Goal: Task Accomplishment & Management: Manage account settings

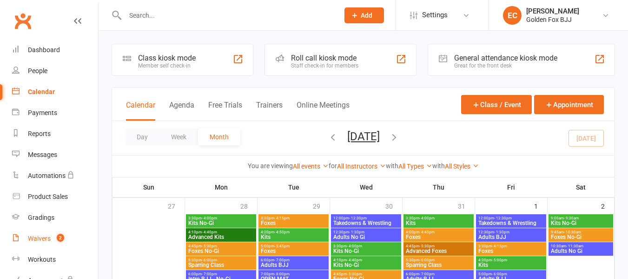
click at [57, 239] on count-badge "2" at bounding box center [58, 237] width 12 height 7
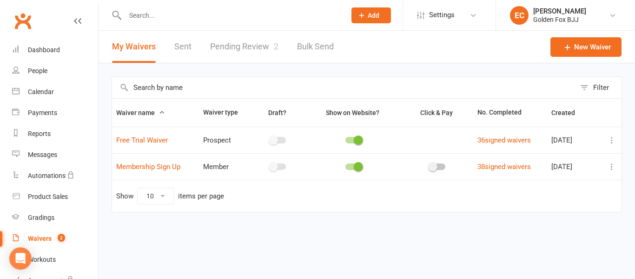
click at [243, 56] on link "Pending Review 2" at bounding box center [244, 47] width 68 height 32
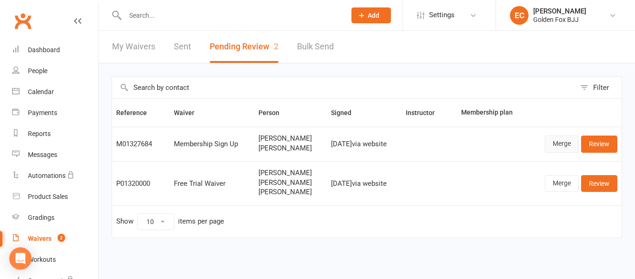
click at [558, 142] on link "Merge" at bounding box center [562, 143] width 34 height 17
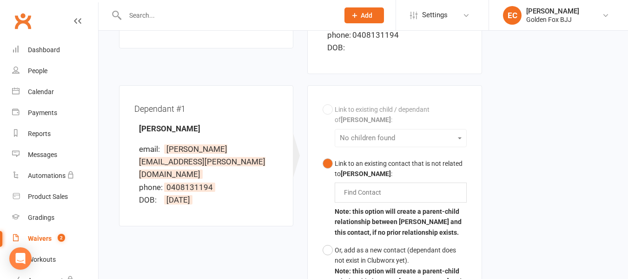
scroll to position [239, 0]
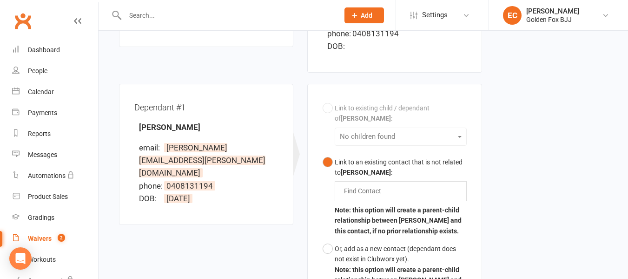
click at [392, 107] on div "Link to existing child / dependant of [PERSON_NAME] : No children found Link to…" at bounding box center [395, 199] width 144 height 200
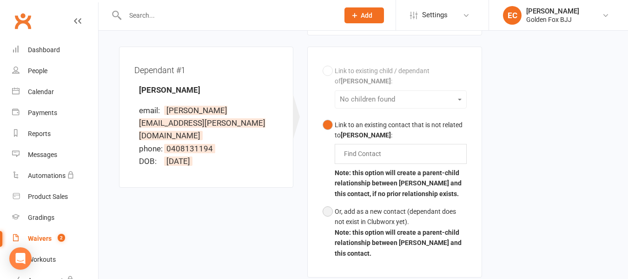
click at [371, 206] on div "Or, add as a new contact (dependant does not exist in Clubworx yet)." at bounding box center [401, 216] width 132 height 21
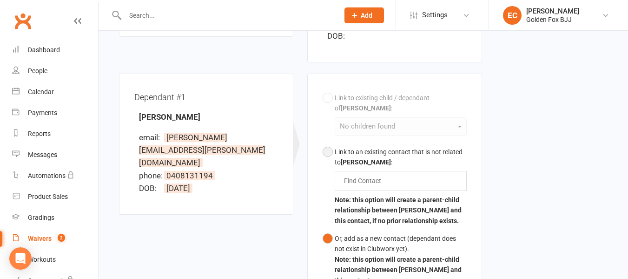
scroll to position [250, 0]
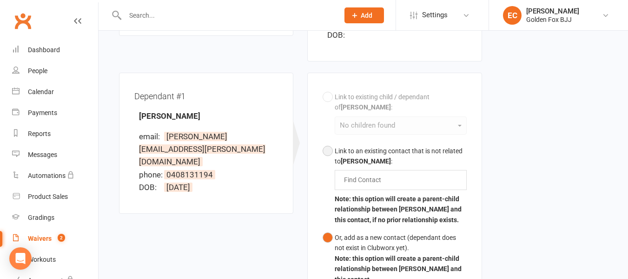
click at [360, 174] on input "text" at bounding box center [364, 179] width 43 height 11
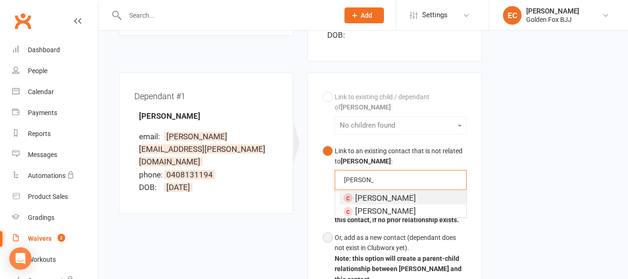
type input "[PERSON_NAME]"
click at [332, 228] on button "Or, add as a new contact (dependant does not exist in Clubworx yet). Note: this…" at bounding box center [395, 258] width 144 height 60
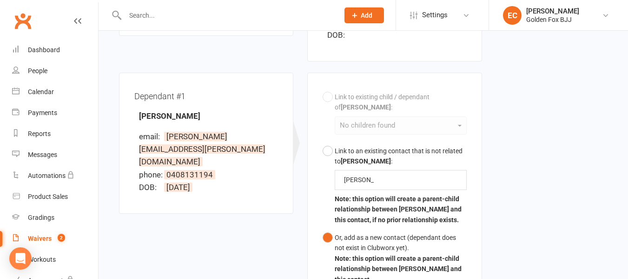
scroll to position [368, 0]
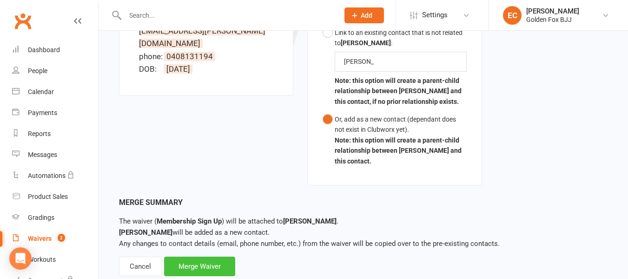
click at [211, 256] on div "Merge Waiver" at bounding box center [199, 266] width 71 height 20
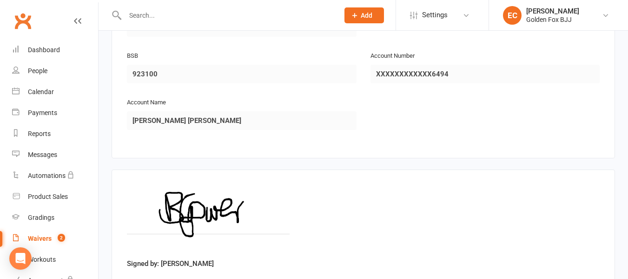
scroll to position [1570, 0]
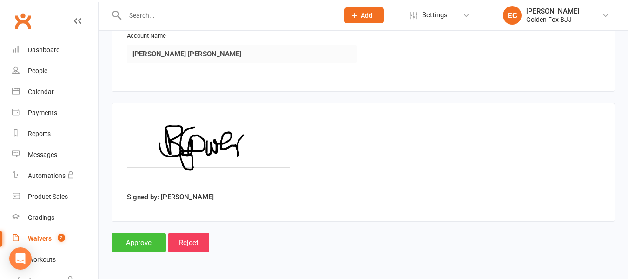
click at [146, 234] on input "Approve" at bounding box center [139, 243] width 54 height 20
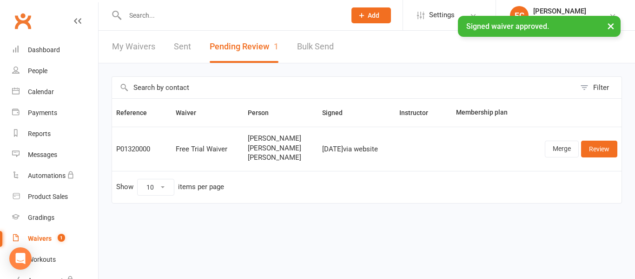
click at [154, 15] on input "text" at bounding box center [230, 15] width 217 height 13
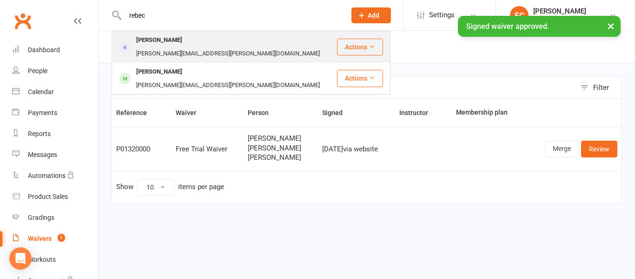
type input "rebec"
click at [152, 45] on div "[PERSON_NAME]" at bounding box center [159, 39] width 52 height 13
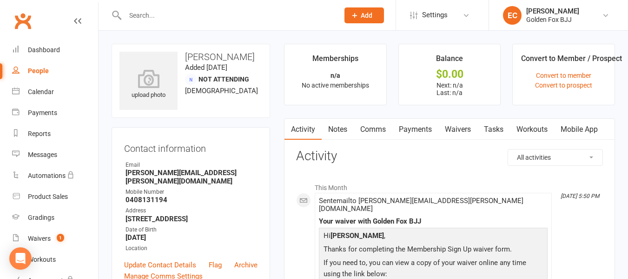
click at [580, 133] on link "Mobile App" at bounding box center [579, 129] width 50 height 21
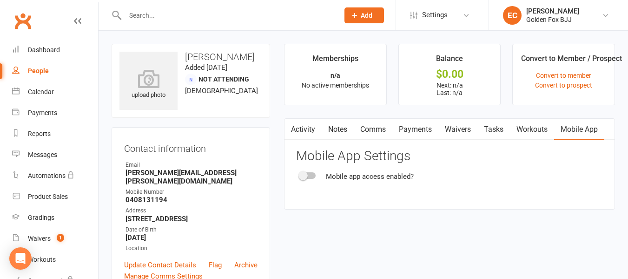
click at [312, 171] on div "Mobile app access enabled?" at bounding box center [449, 176] width 307 height 11
click at [310, 172] on div at bounding box center [308, 175] width 16 height 7
click at [300, 174] on input "checkbox" at bounding box center [300, 174] width 0 height 0
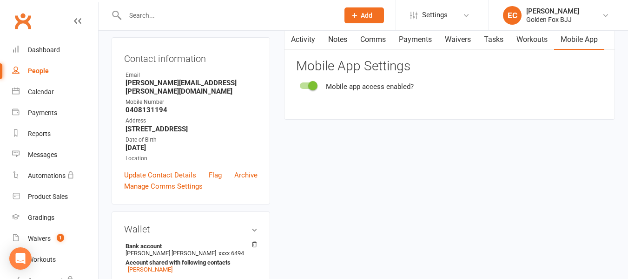
scroll to position [90, 0]
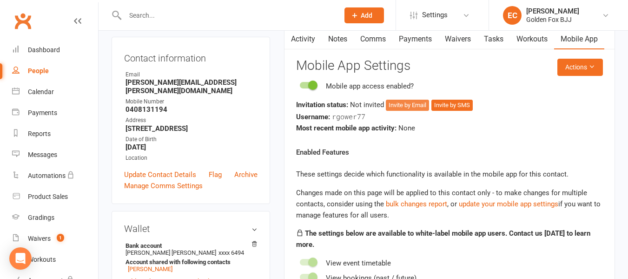
click at [429, 107] on button "Invite by Email" at bounding box center [407, 105] width 43 height 11
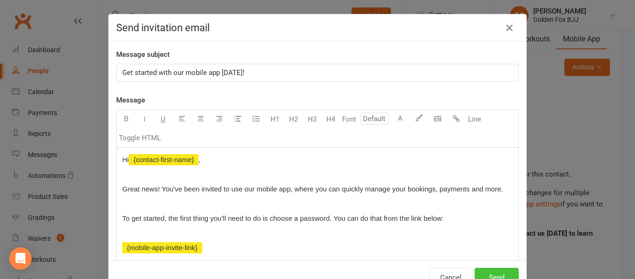
click at [489, 276] on button "Send" at bounding box center [497, 277] width 44 height 20
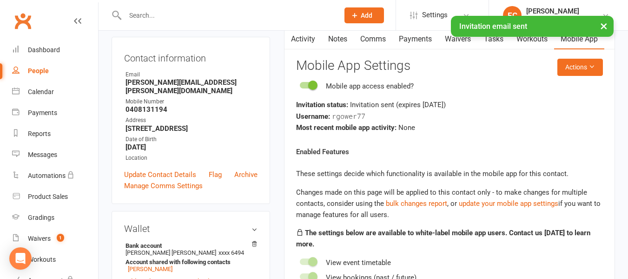
click at [39, 77] on link "People" at bounding box center [55, 70] width 86 height 21
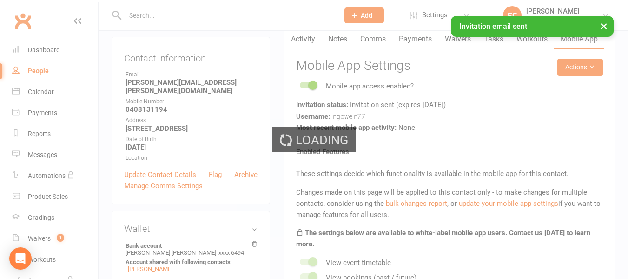
select select "100"
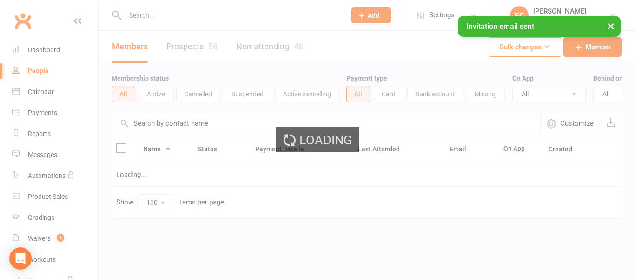
click at [264, 50] on link "Non-attending 48" at bounding box center [269, 47] width 67 height 32
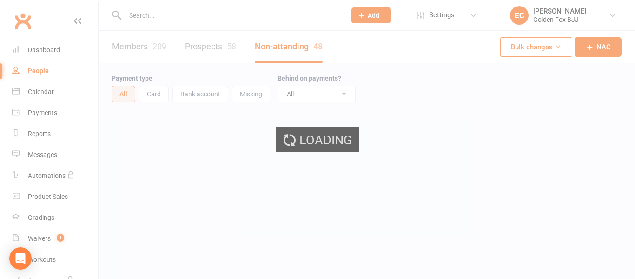
select select "50"
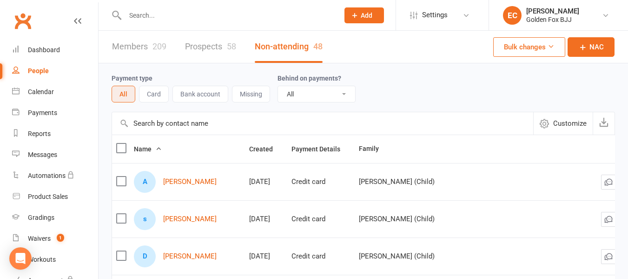
click at [566, 121] on span "Customize" at bounding box center [570, 123] width 33 height 11
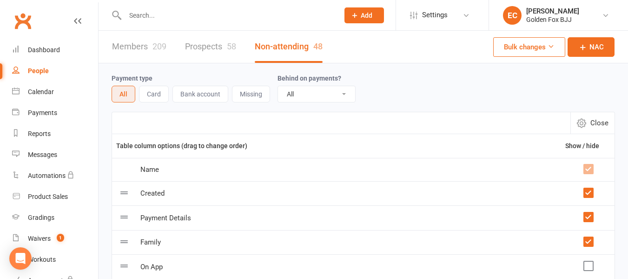
click at [607, 125] on span "Close" at bounding box center [600, 122] width 18 height 11
select select "50"
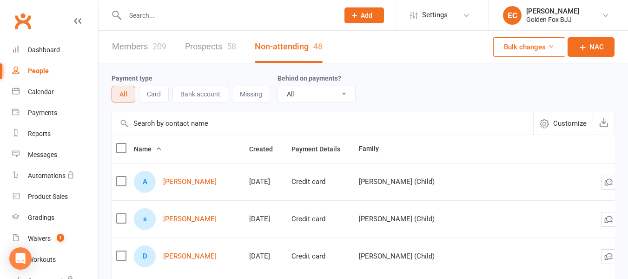
click at [556, 50] on button "Bulk changes" at bounding box center [530, 47] width 72 height 20
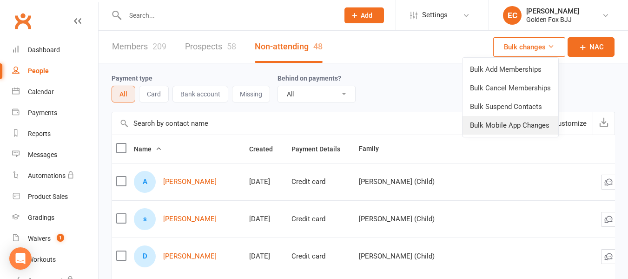
click at [526, 127] on link "Bulk Mobile App Changes" at bounding box center [511, 125] width 96 height 19
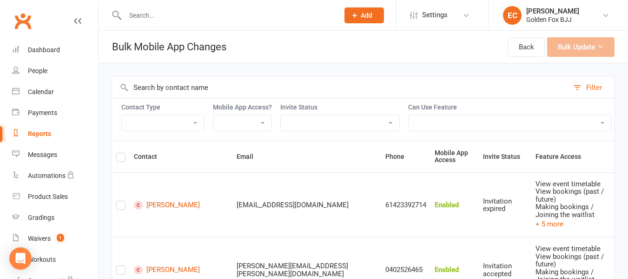
click at [180, 132] on div "Contact Type Member Active member Cancelled member Suspended member Non-attendi…" at bounding box center [364, 119] width 504 height 42
click at [200, 127] on select "Member Active member Cancelled member Suspended member Non-attending" at bounding box center [163, 123] width 82 height 16
select select "nac"
click at [122, 115] on select "Member Active member Cancelled member Suspended member Non-attending" at bounding box center [163, 123] width 82 height 16
click at [243, 107] on div "Contact Type Member Active member Cancelled member Suspended member Non-attendi…" at bounding box center [364, 119] width 504 height 42
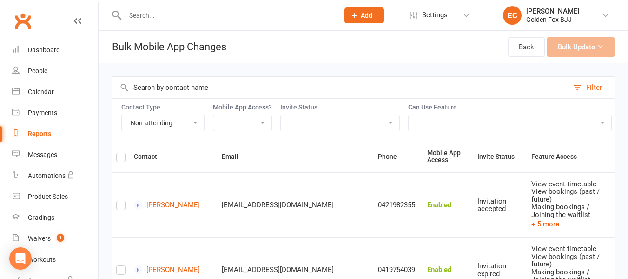
click at [243, 109] on label "Mobile App Access?" at bounding box center [242, 106] width 59 height 7
click at [243, 121] on select "Enabled Disabled Not Invited" at bounding box center [242, 123] width 58 height 16
click at [268, 52] on header "Bulk Mobile App Changes Back Bulk Update" at bounding box center [364, 47] width 530 height 33
click at [47, 34] on div "Clubworx" at bounding box center [49, 26] width 98 height 34
click at [45, 41] on link "Dashboard" at bounding box center [55, 50] width 86 height 21
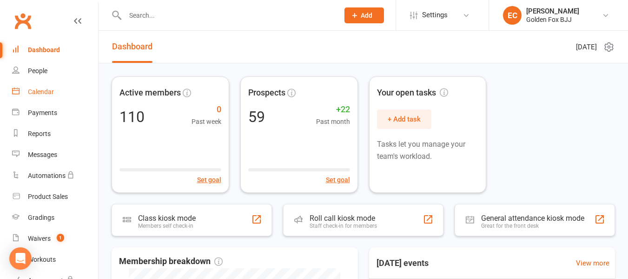
click at [51, 92] on div "Calendar" at bounding box center [41, 91] width 26 height 7
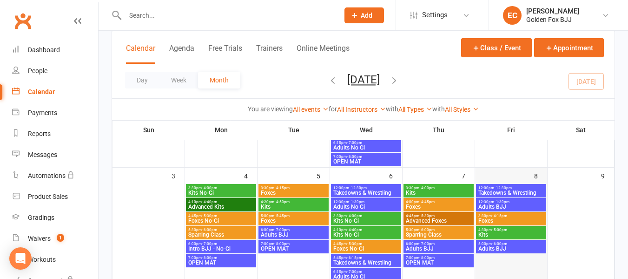
scroll to position [158, 0]
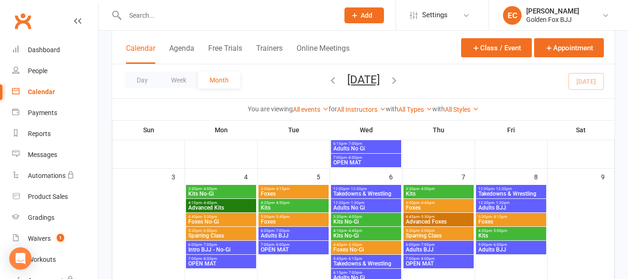
click at [491, 221] on span "Foxes" at bounding box center [511, 222] width 67 height 6
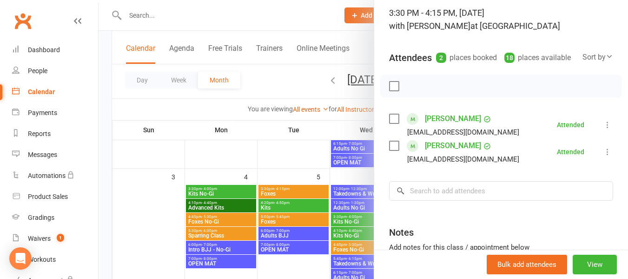
scroll to position [63, 0]
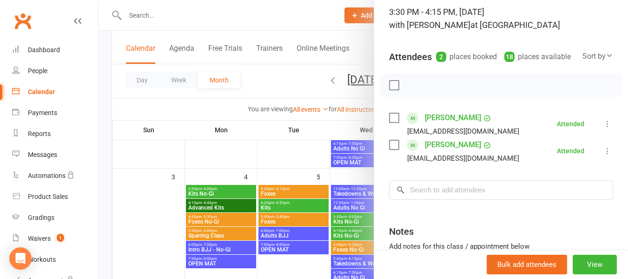
click at [300, 92] on div at bounding box center [364, 139] width 530 height 279
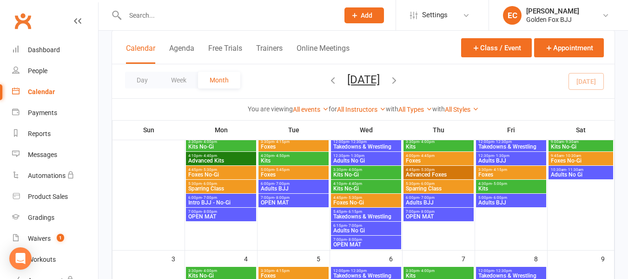
scroll to position [74, 0]
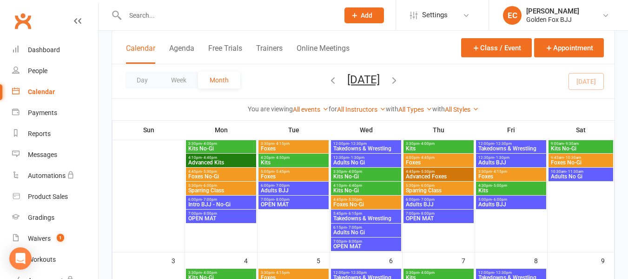
click at [484, 177] on span "Foxes" at bounding box center [511, 176] width 67 height 6
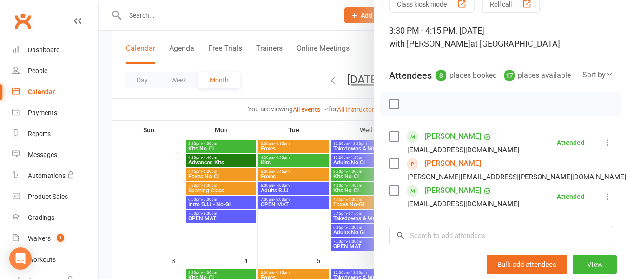
scroll to position [45, 0]
click at [298, 81] on div at bounding box center [364, 139] width 530 height 279
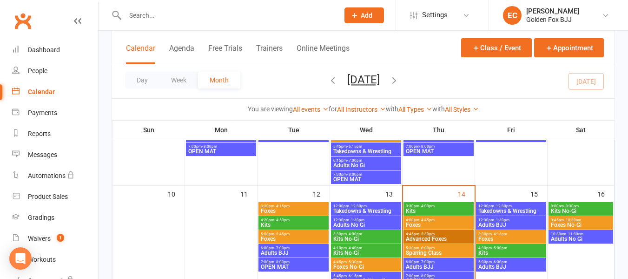
scroll to position [271, 0]
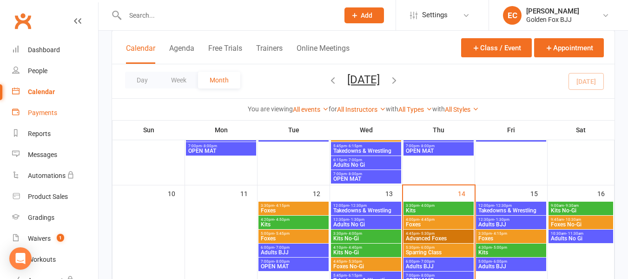
click at [49, 106] on link "Payments" at bounding box center [55, 112] width 86 height 21
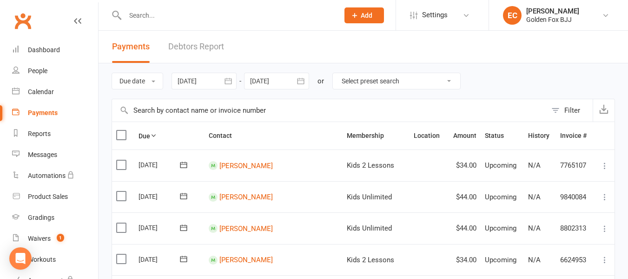
click at [185, 53] on link "Debtors Report" at bounding box center [196, 47] width 56 height 32
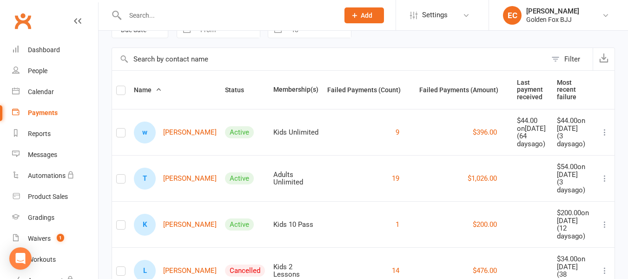
scroll to position [53, 0]
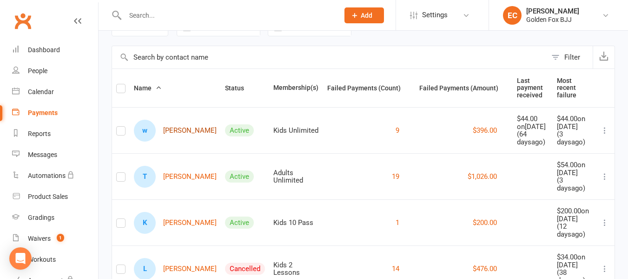
click at [173, 122] on link "w [PERSON_NAME]" at bounding box center [175, 131] width 83 height 22
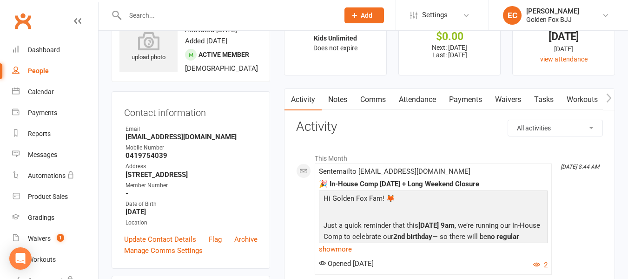
scroll to position [38, 0]
drag, startPoint x: 224, startPoint y: 140, endPoint x: 125, endPoint y: 137, distance: 99.1
click at [125, 137] on li "Email [EMAIL_ADDRESS][DOMAIN_NAME]" at bounding box center [190, 132] width 133 height 16
copy strong "[EMAIL_ADDRESS][DOMAIN_NAME]"
click at [254, 147] on div "Mobile Number" at bounding box center [192, 147] width 132 height 9
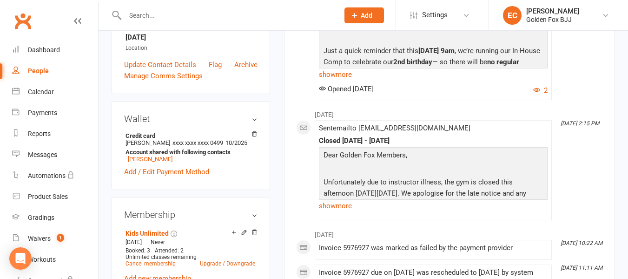
scroll to position [0, 0]
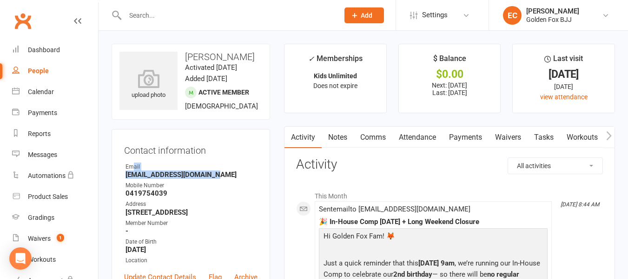
drag, startPoint x: 225, startPoint y: 178, endPoint x: 133, endPoint y: 170, distance: 92.4
click at [133, 170] on li "Email [EMAIL_ADDRESS][DOMAIN_NAME]" at bounding box center [190, 170] width 133 height 16
click at [225, 162] on div "Email" at bounding box center [192, 166] width 132 height 9
drag, startPoint x: 227, startPoint y: 180, endPoint x: 150, endPoint y: 172, distance: 77.6
click at [150, 172] on ul "Owner Email [EMAIL_ADDRESS][DOMAIN_NAME] Mobile Number [PHONE_NUMBER] Address […" at bounding box center [190, 213] width 133 height 102
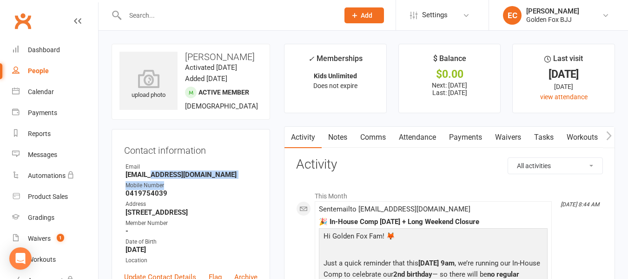
click at [150, 172] on strong "[EMAIL_ADDRESS][DOMAIN_NAME]" at bounding box center [192, 174] width 132 height 8
copy render-form-field "[EMAIL_ADDRESS][DOMAIN_NAME]"
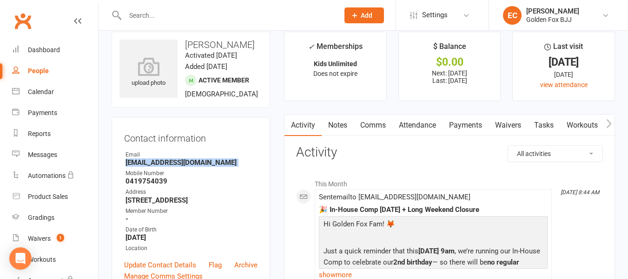
scroll to position [2, 0]
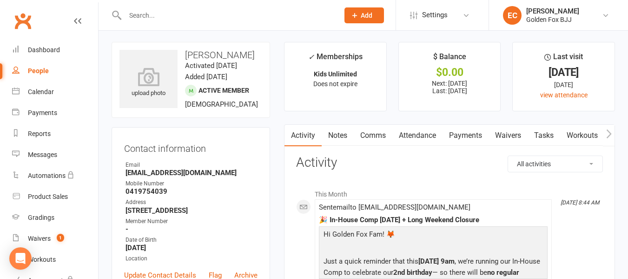
click at [414, 139] on link "Attendance" at bounding box center [418, 135] width 50 height 21
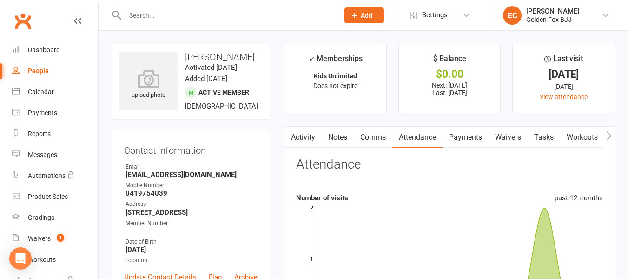
scroll to position [13, 0]
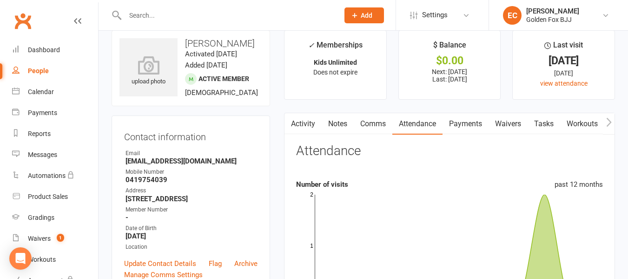
click at [453, 115] on link "Payments" at bounding box center [466, 123] width 46 height 21
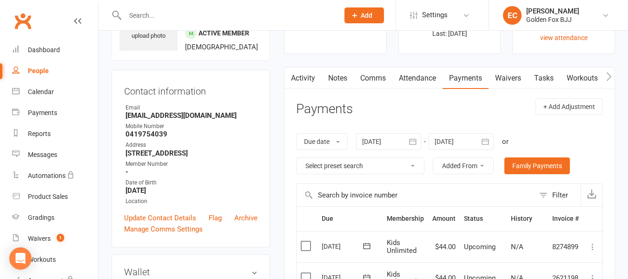
scroll to position [51, 0]
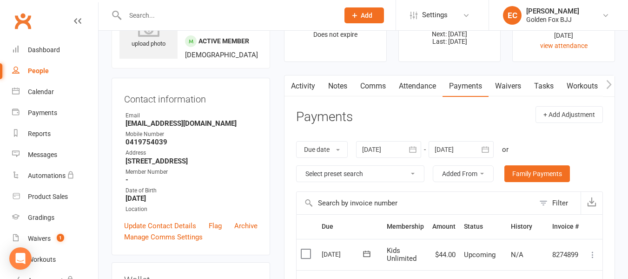
click at [415, 150] on icon "button" at bounding box center [412, 149] width 9 height 9
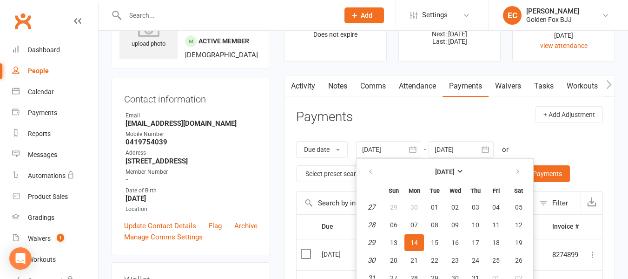
scroll to position [77, 0]
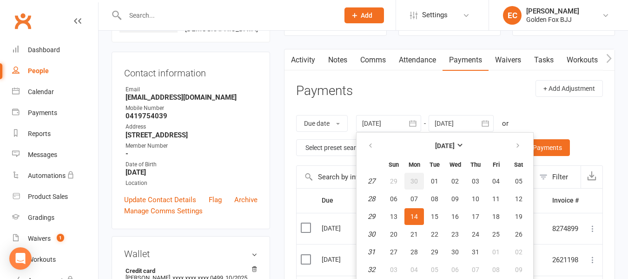
click at [415, 179] on span "30" at bounding box center [414, 180] width 7 height 7
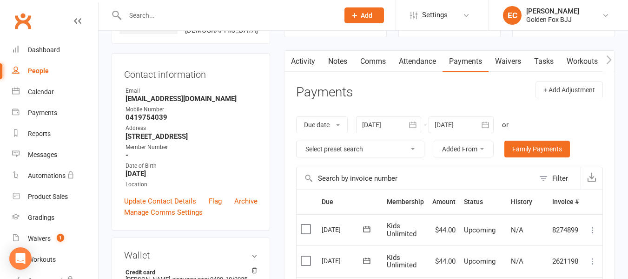
scroll to position [73, 0]
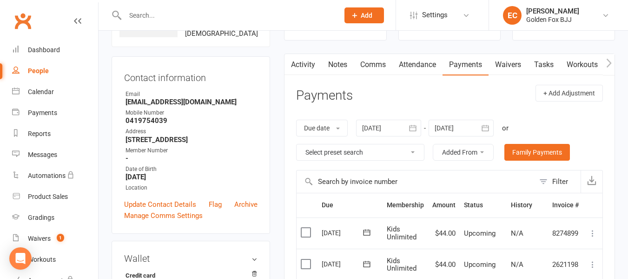
click at [416, 131] on icon "button" at bounding box center [412, 128] width 7 height 6
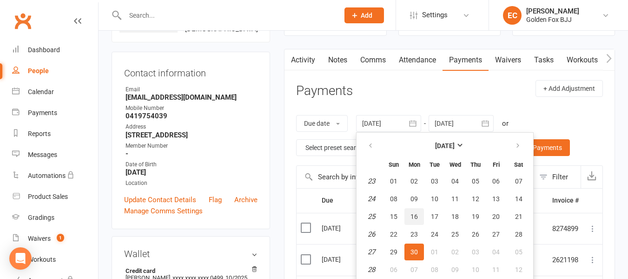
click at [417, 215] on span "16" at bounding box center [414, 216] width 7 height 7
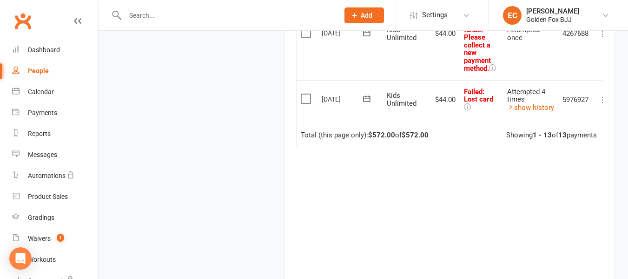
scroll to position [1076, 0]
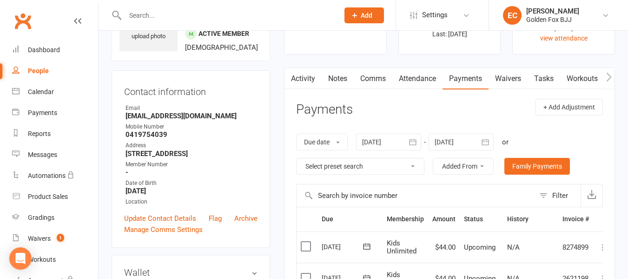
click at [393, 143] on div at bounding box center [388, 141] width 65 height 17
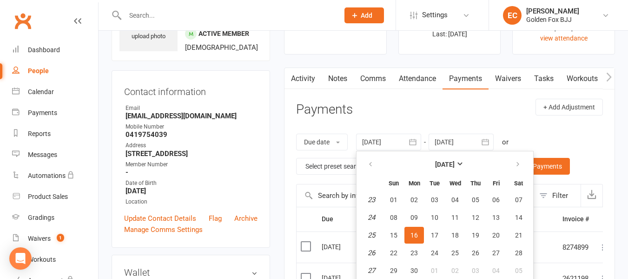
scroll to position [77, 0]
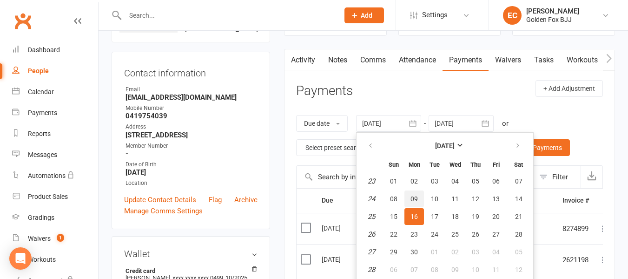
click at [414, 192] on button "09" at bounding box center [415, 198] width 20 height 17
type input "[DATE]"
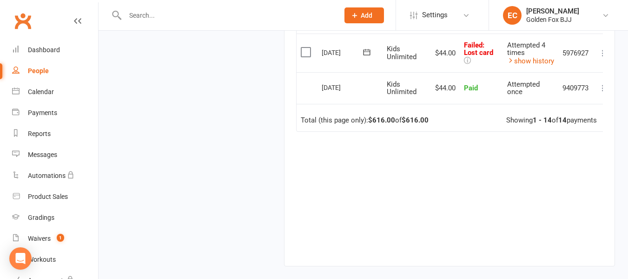
scroll to position [1100, 0]
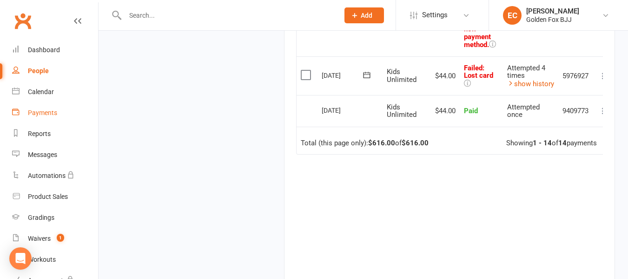
click at [45, 114] on div "Payments" at bounding box center [42, 112] width 29 height 7
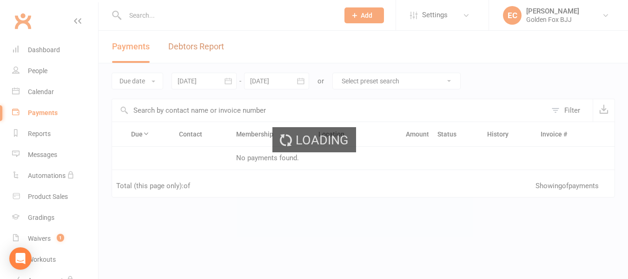
click at [203, 43] on link "Debtors Report" at bounding box center [196, 47] width 56 height 32
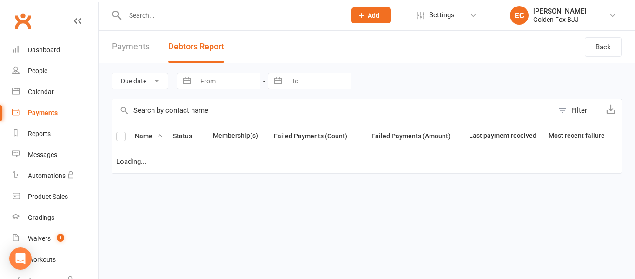
click at [203, 43] on button "Debtors Report" at bounding box center [196, 47] width 56 height 32
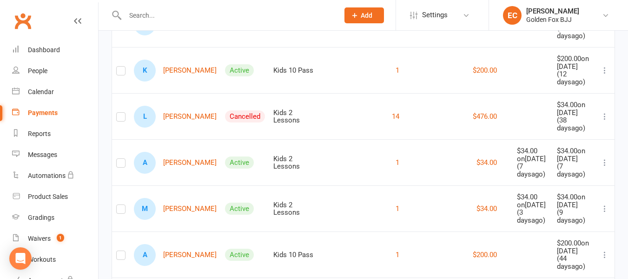
scroll to position [206, 0]
drag, startPoint x: 362, startPoint y: 143, endPoint x: 400, endPoint y: 144, distance: 37.7
click at [400, 144] on tr "A [PERSON_NAME] Active Kids 2 Lessons 1 $34.00 $34.00 on [DATE] ( [DATE]) $34.0…" at bounding box center [363, 162] width 503 height 46
click at [415, 144] on td "$34.00" at bounding box center [464, 162] width 98 height 46
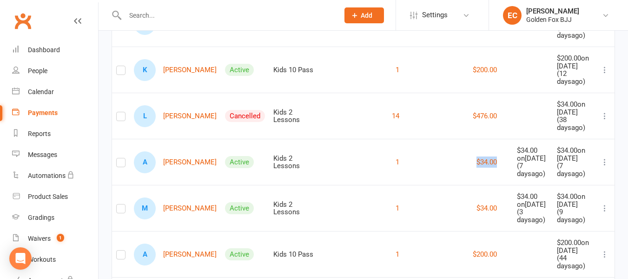
click at [415, 144] on td "$34.00" at bounding box center [464, 162] width 98 height 46
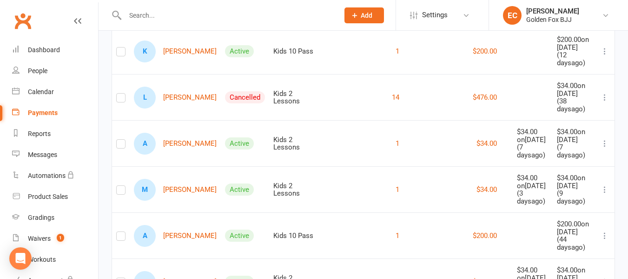
scroll to position [225, 0]
click at [517, 143] on div "( [DATE])" at bounding box center [533, 150] width 32 height 15
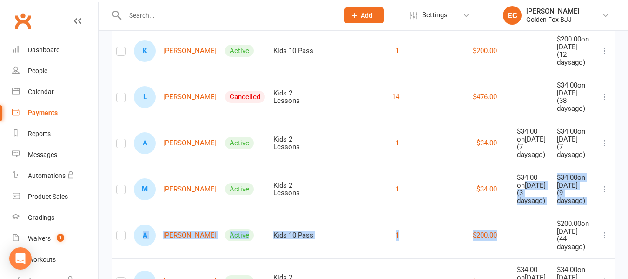
drag, startPoint x: 499, startPoint y: 163, endPoint x: 550, endPoint y: 181, distance: 53.8
click at [550, 181] on tr "M [PERSON_NAME] Active Kids 2 Lessons 1 $34.00 $34.00 on [DATE] ( [DATE]) $34.0…" at bounding box center [363, 189] width 503 height 46
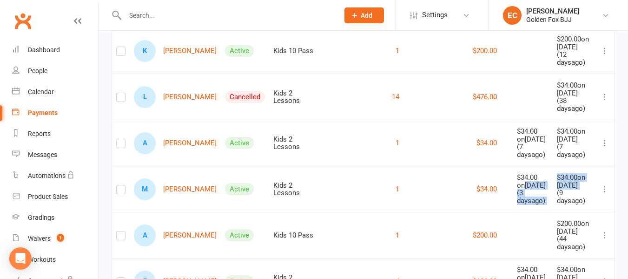
click at [553, 181] on td "$34.00 on [DATE] ( [DATE])" at bounding box center [574, 189] width 42 height 46
click at [534, 173] on div "$34.00 on [DATE]" at bounding box center [533, 180] width 32 height 15
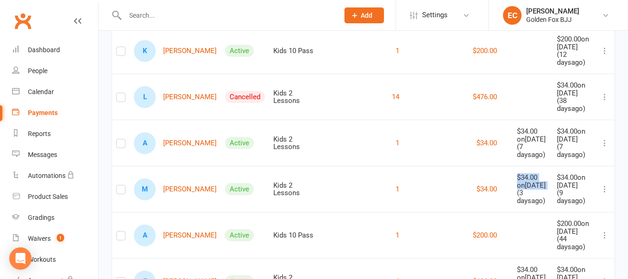
click at [534, 173] on div "$34.00 on [DATE]" at bounding box center [533, 180] width 32 height 15
drag, startPoint x: 544, startPoint y: 178, endPoint x: 516, endPoint y: 157, distance: 34.6
click at [516, 166] on td "$34.00 on [DATE] ( [DATE])" at bounding box center [533, 189] width 40 height 46
click at [517, 173] on div "$34.00 on [DATE]" at bounding box center [533, 180] width 32 height 15
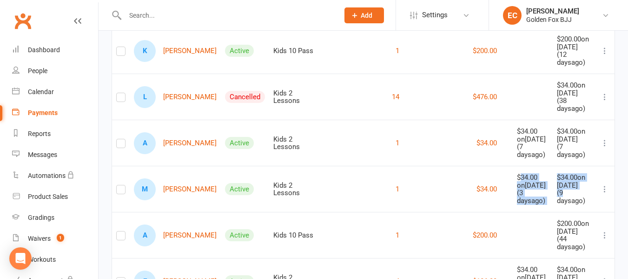
drag, startPoint x: 516, startPoint y: 157, endPoint x: 553, endPoint y: 174, distance: 41.0
click at [553, 174] on tr "M [PERSON_NAME] Active Kids 2 Lessons 1 $34.00 $34.00 on [DATE] ( [DATE]) $34.0…" at bounding box center [363, 189] width 503 height 46
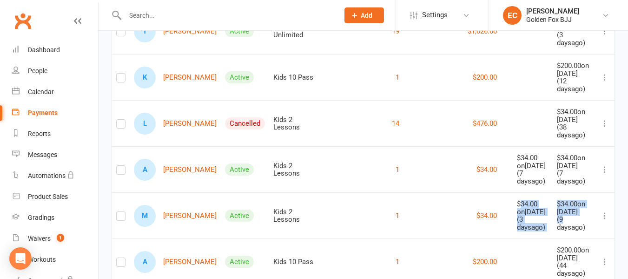
scroll to position [208, 0]
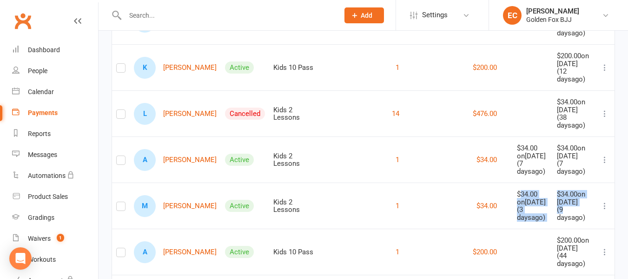
click at [557, 190] on div "$34.00 on [DATE]" at bounding box center [574, 197] width 34 height 15
drag, startPoint x: 553, startPoint y: 174, endPoint x: 567, endPoint y: 195, distance: 25.2
click at [567, 195] on td "$34.00 on [DATE] ( [DATE])" at bounding box center [574, 205] width 42 height 46
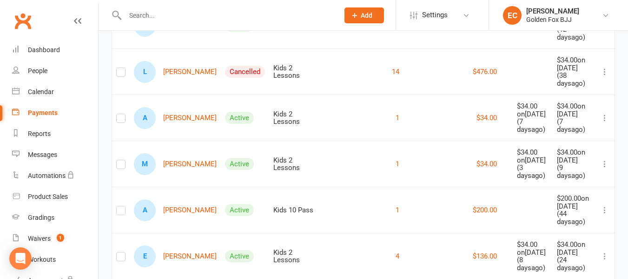
scroll to position [250, 0]
click at [567, 195] on td "$200.00 on [DATE] ( [DATE])" at bounding box center [574, 209] width 42 height 46
drag, startPoint x: 556, startPoint y: 171, endPoint x: 559, endPoint y: 193, distance: 22.0
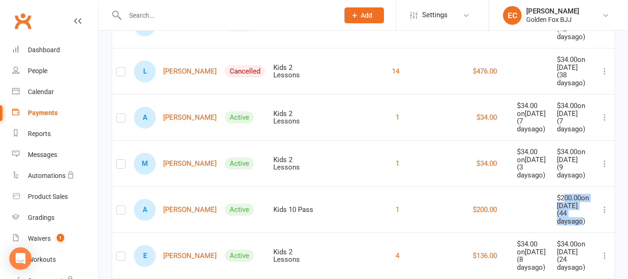
click at [559, 194] on div "$200.00 on [DATE] ( [DATE])" at bounding box center [574, 209] width 34 height 31
click at [559, 209] on div "( [DATE])" at bounding box center [574, 216] width 34 height 15
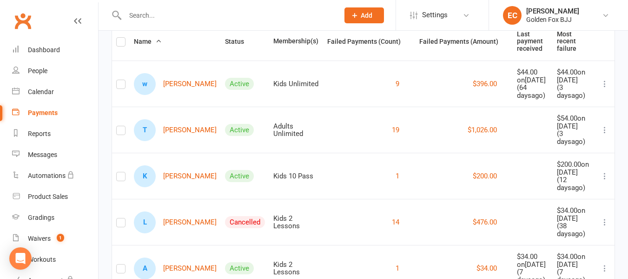
scroll to position [97, 0]
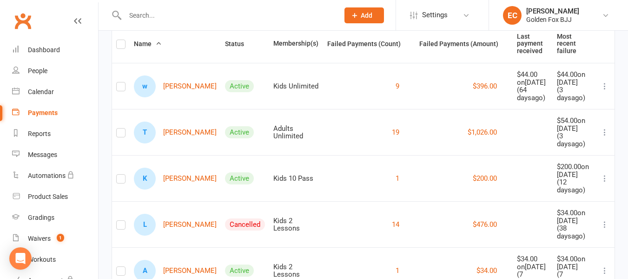
click at [605, 173] on icon at bounding box center [604, 177] width 9 height 9
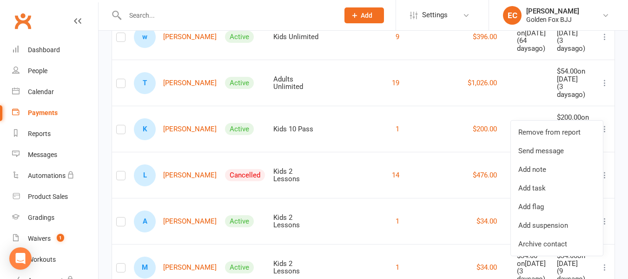
scroll to position [147, 0]
click at [415, 122] on td "$200.00" at bounding box center [464, 128] width 98 height 46
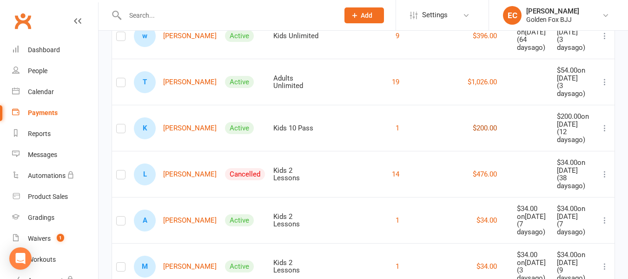
click at [473, 122] on button "$200.00" at bounding box center [485, 127] width 24 height 11
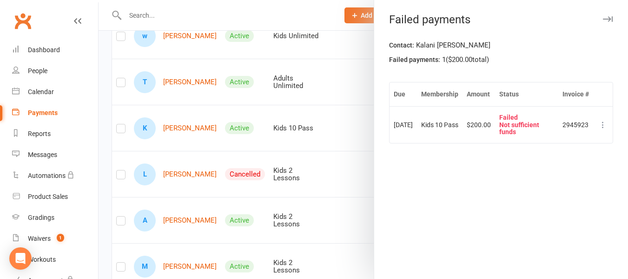
click at [604, 126] on td at bounding box center [604, 124] width 20 height 37
click at [599, 126] on icon at bounding box center [603, 124] width 9 height 9
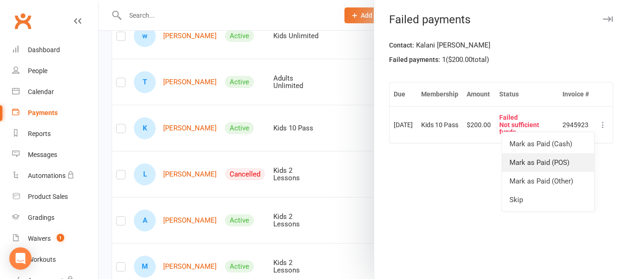
click at [576, 167] on link "Mark as Paid (POS)" at bounding box center [548, 162] width 92 height 19
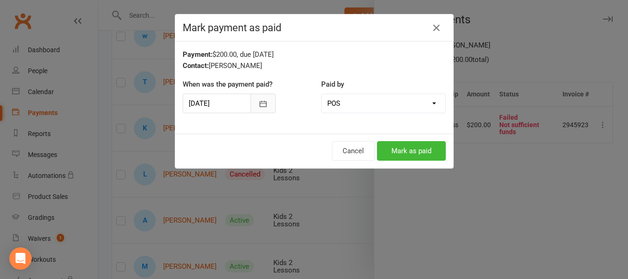
click at [259, 102] on icon "button" at bounding box center [263, 103] width 9 height 9
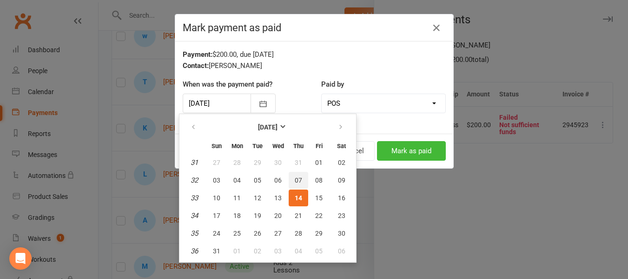
click at [294, 184] on button "07" at bounding box center [299, 180] width 20 height 17
type input "[DATE]"
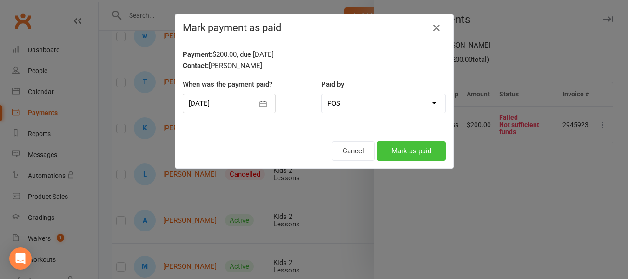
click at [387, 148] on button "Mark as paid" at bounding box center [411, 151] width 69 height 20
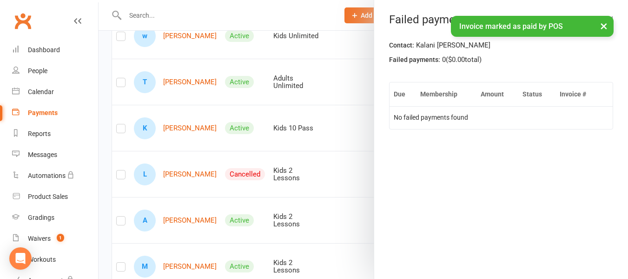
click at [364, 166] on div at bounding box center [364, 139] width 530 height 279
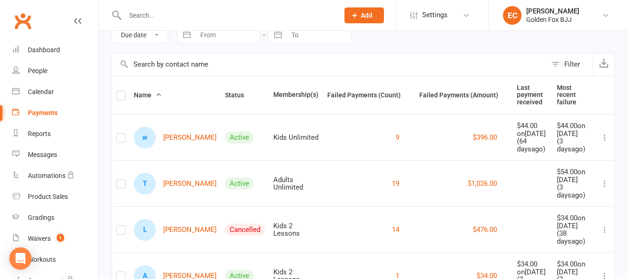
scroll to position [46, 0]
click at [600, 178] on button at bounding box center [605, 183] width 11 height 11
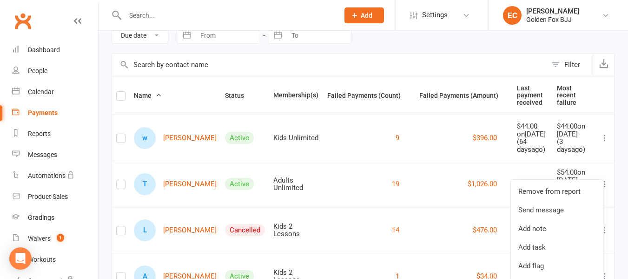
click at [469, 45] on div "Due date Date failed Navigate forward to interact with the calendar and select …" at bounding box center [364, 35] width 504 height 35
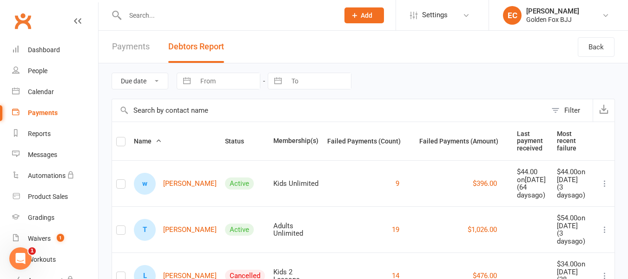
scroll to position [0, 0]
